Goal: Information Seeking & Learning: Learn about a topic

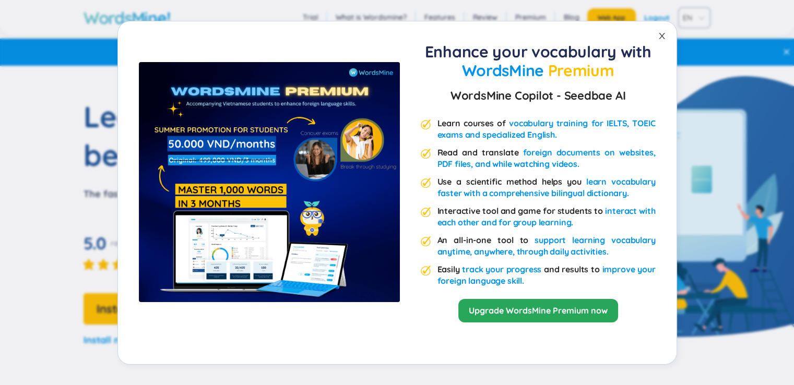
click at [662, 38] on icon "close" at bounding box center [662, 36] width 8 height 8
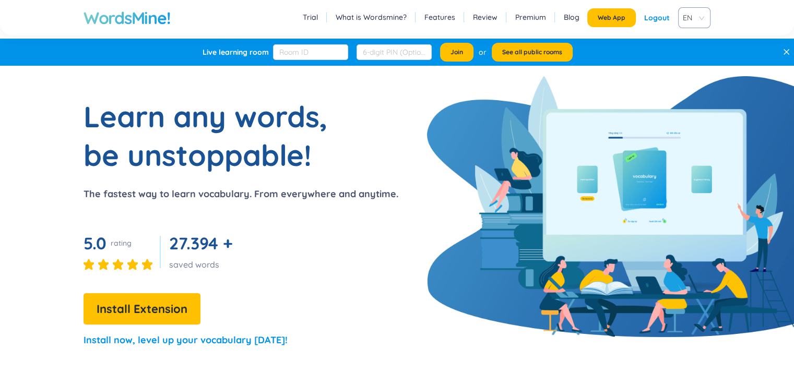
click at [399, 159] on section "Learn any words, be unstoppable! The fastest way to learn vocabulary. From ever…" at bounding box center [397, 227] width 794 height 260
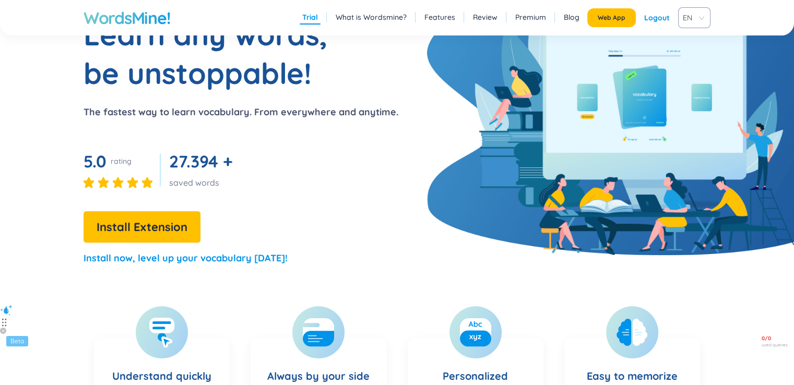
scroll to position [78, 0]
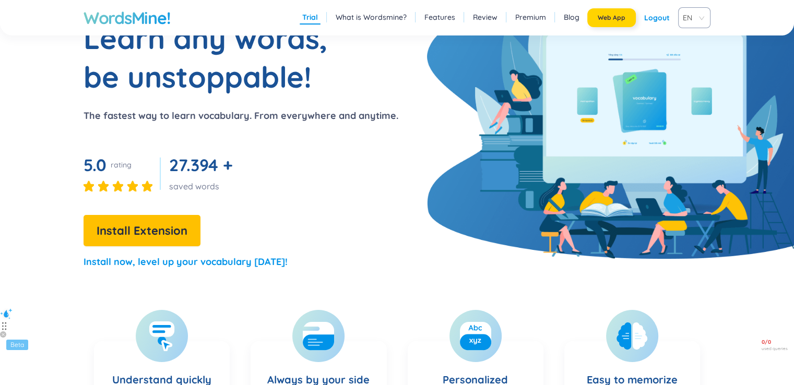
click at [632, 15] on button "Web App" at bounding box center [611, 17] width 49 height 19
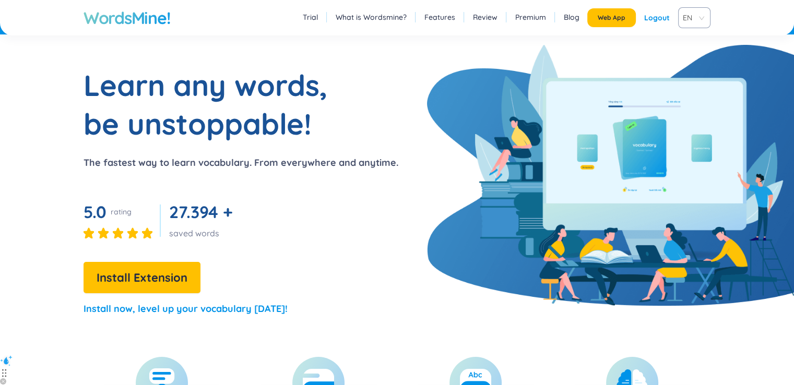
scroll to position [0, 0]
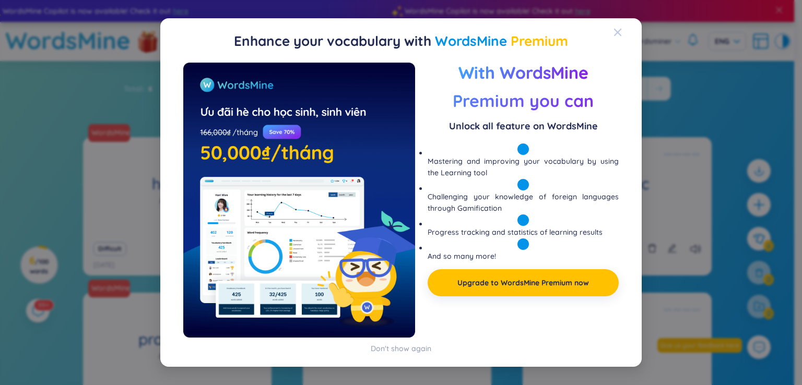
click at [615, 34] on icon "Close" at bounding box center [617, 32] width 7 height 7
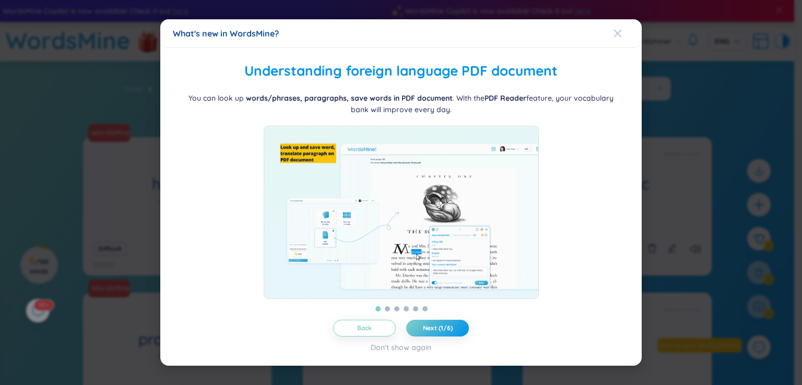
click at [615, 30] on icon "Close" at bounding box center [617, 33] width 7 height 7
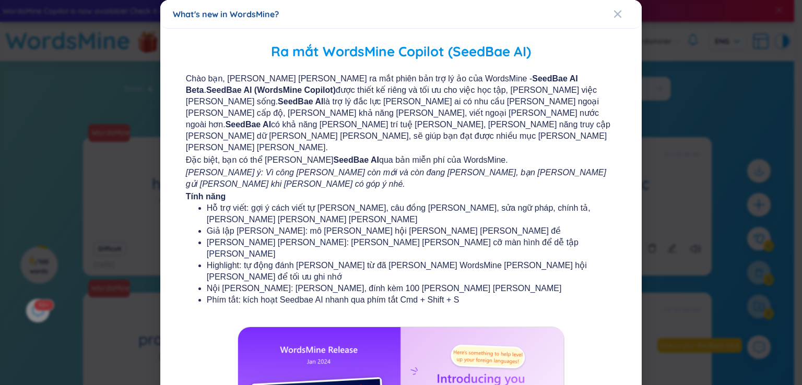
click at [615, 30] on div "Ra mắt WordsMine Copilot (SeedBae AI) Chào bạn, [PERSON_NAME] [PERSON_NAME] ra …" at bounding box center [400, 298] width 481 height 538
click at [614, 16] on icon "Close" at bounding box center [617, 13] width 7 height 7
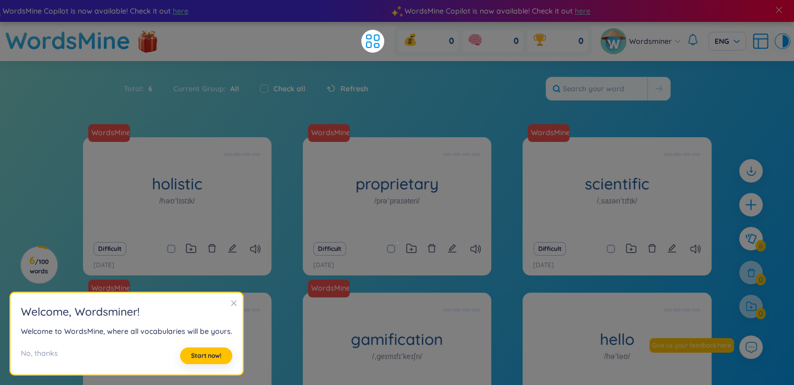
click at [231, 303] on icon "close" at bounding box center [234, 304] width 6 height 6
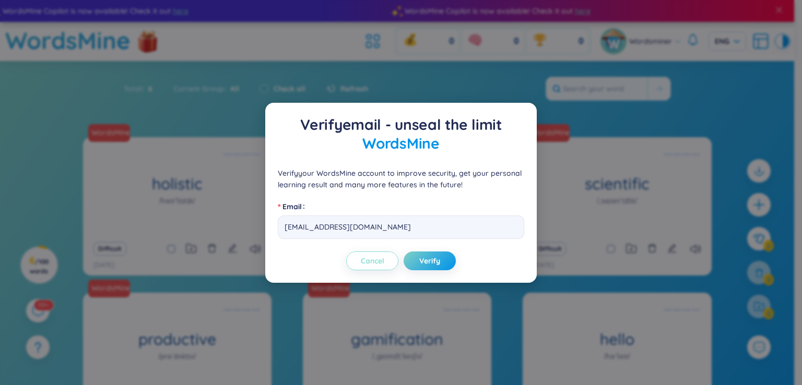
click at [372, 261] on span "Cancel" at bounding box center [372, 261] width 23 height 10
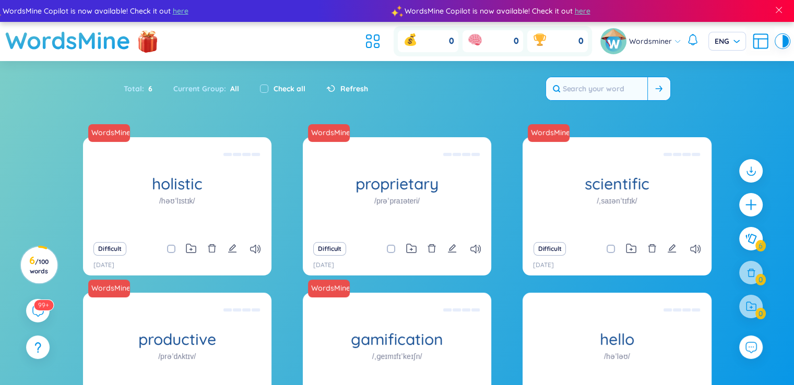
click at [592, 85] on input "text" at bounding box center [596, 88] width 101 height 23
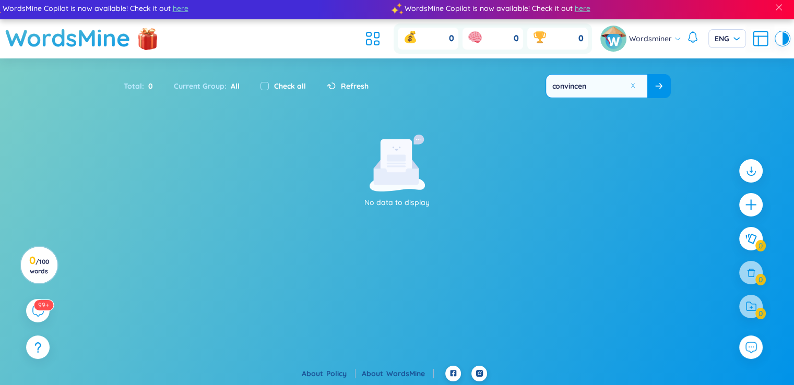
type input "convince"
